Goal: Share content

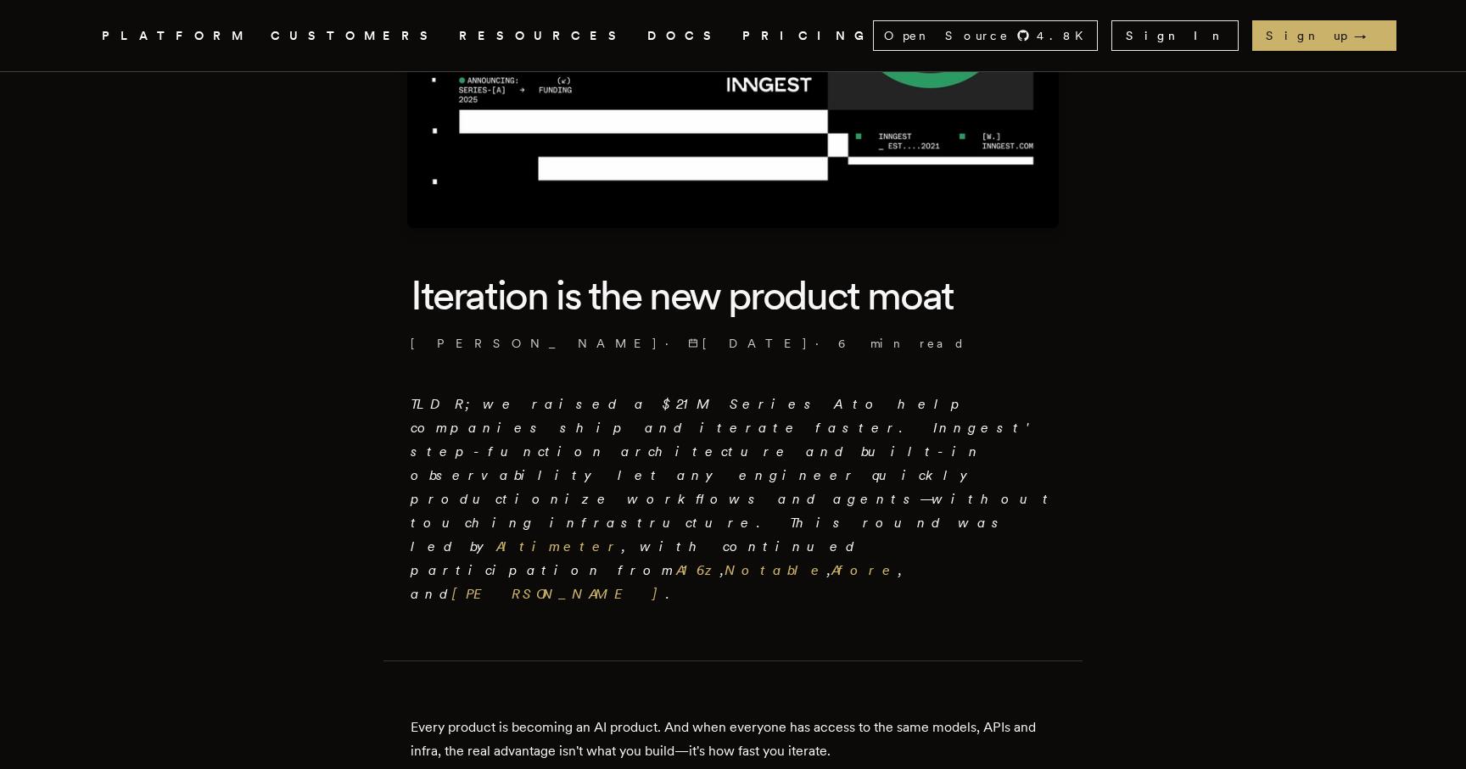
scroll to position [260, 0]
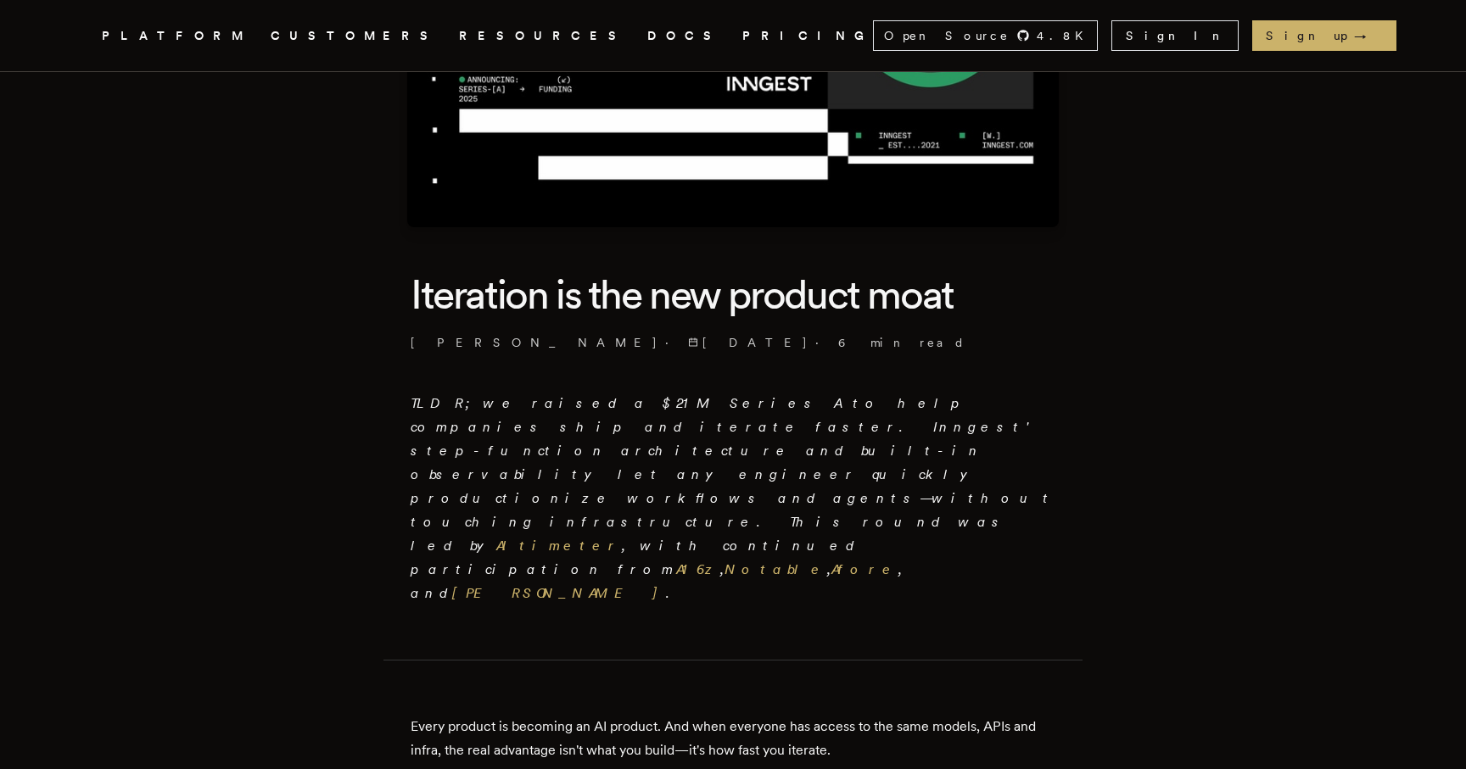
click at [914, 405] on em "TLDR; we raised a $21M Series A to help companies ship and iterate faster. Inng…" at bounding box center [733, 498] width 645 height 206
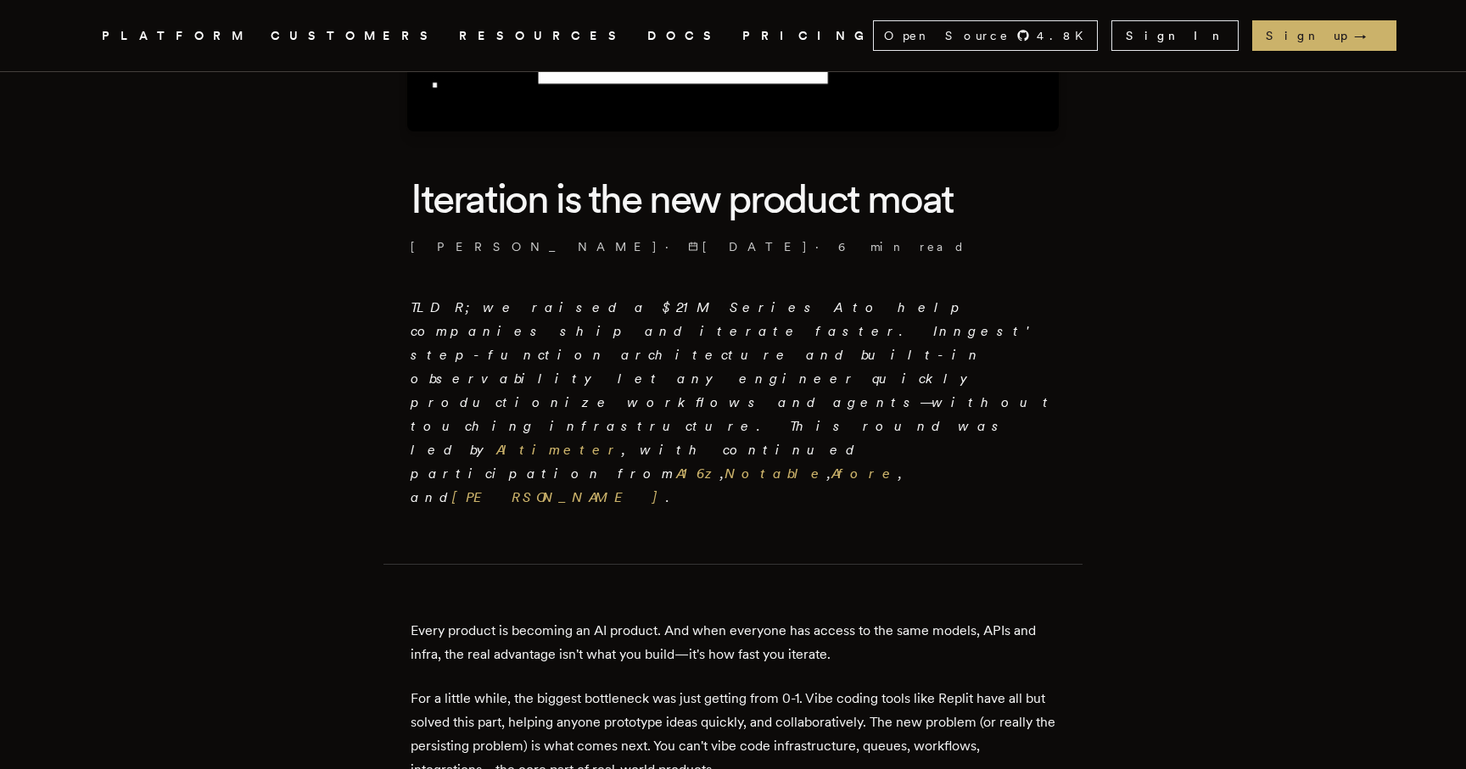
scroll to position [361, 0]
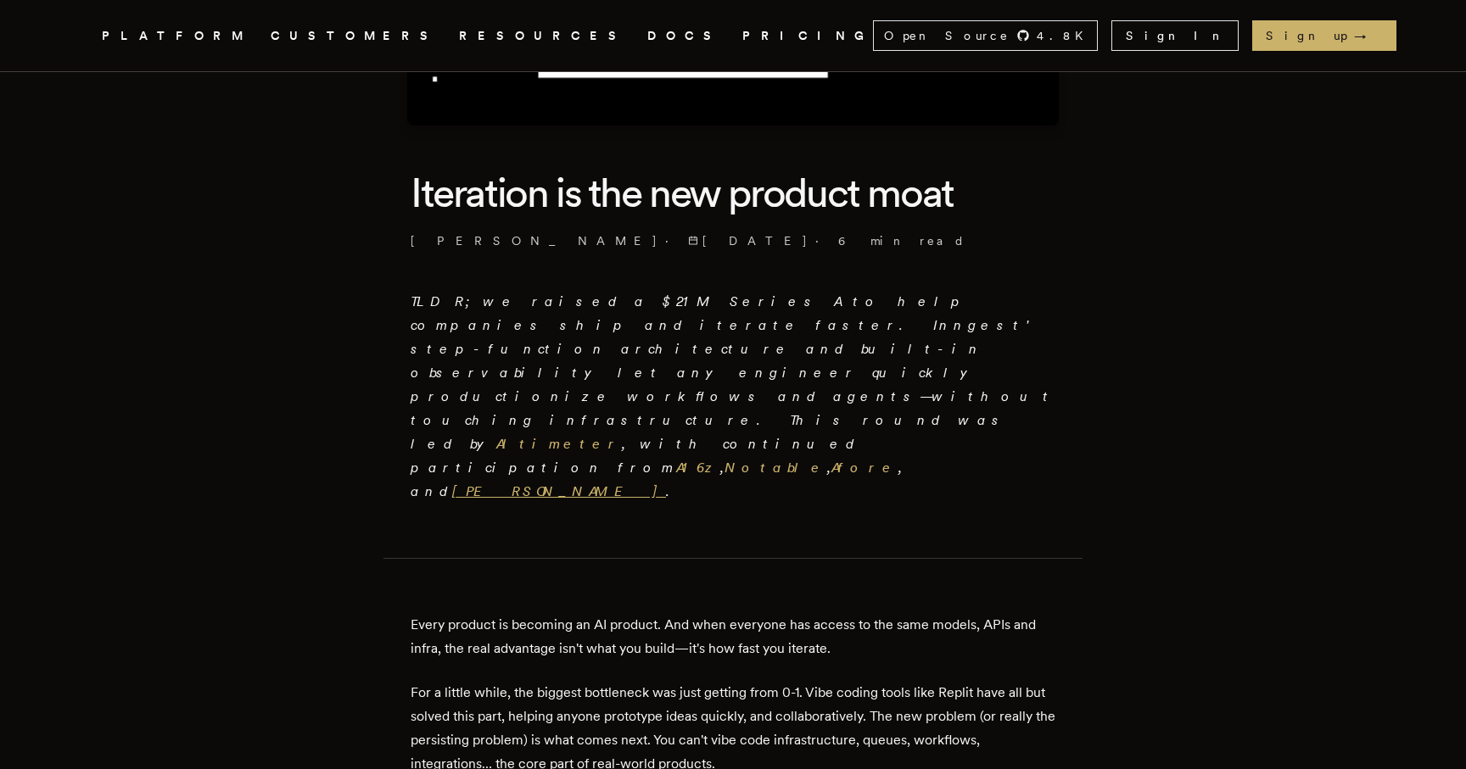
click at [617, 483] on link "[PERSON_NAME]" at bounding box center [559, 491] width 214 height 16
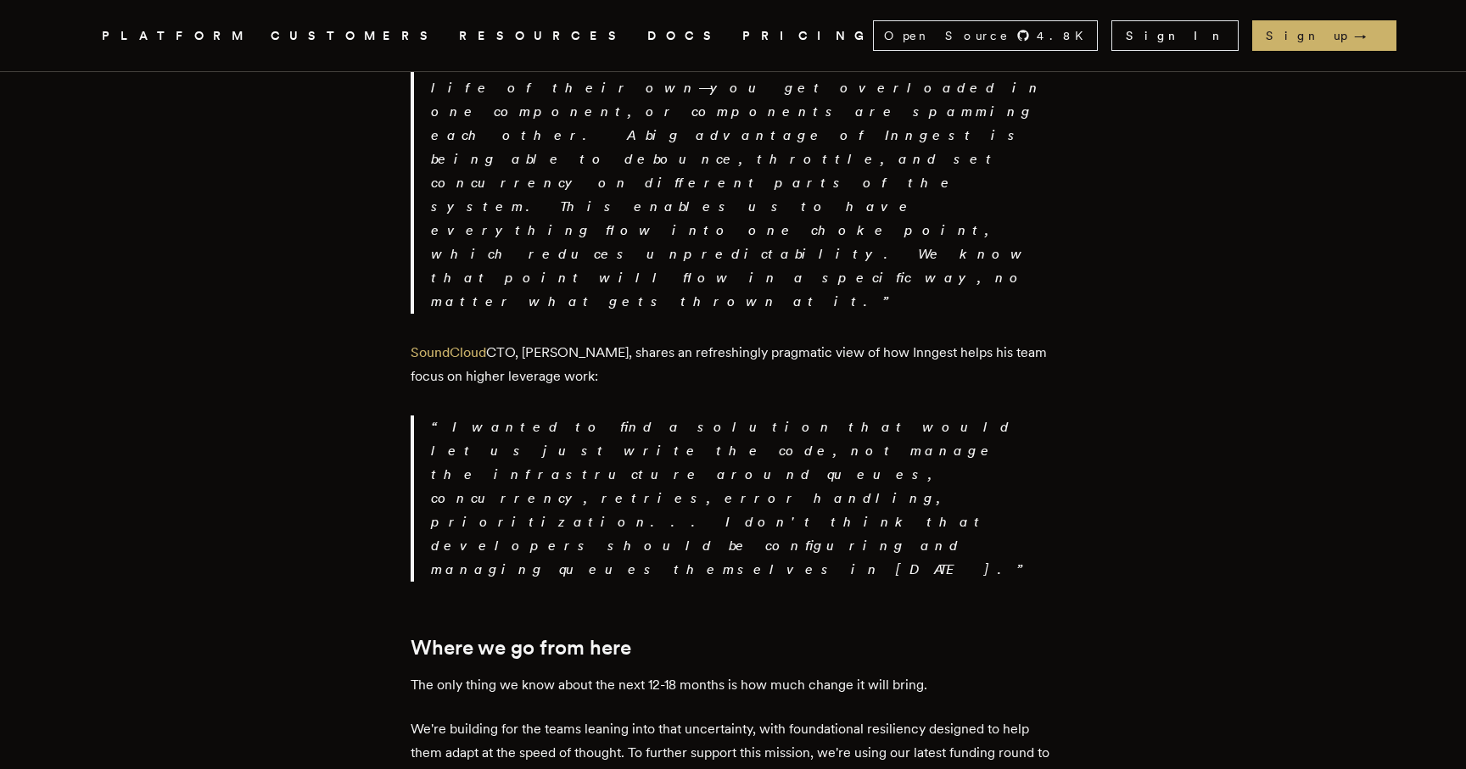
scroll to position [2996, 0]
